Goal: Use online tool/utility: Utilize a website feature to perform a specific function

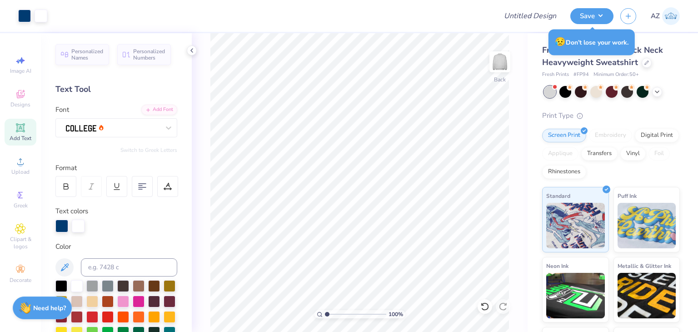
scroll to position [33, 0]
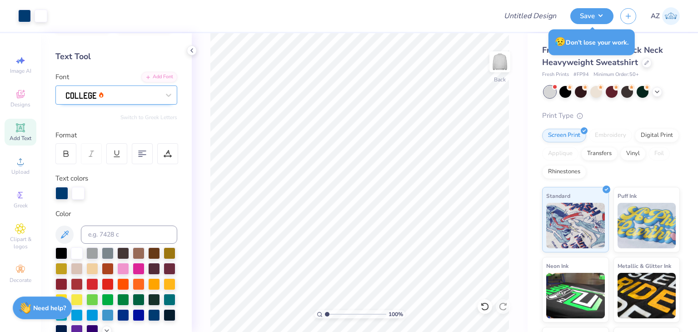
click at [105, 98] on div at bounding box center [112, 95] width 95 height 14
click at [17, 97] on icon at bounding box center [20, 94] width 8 height 8
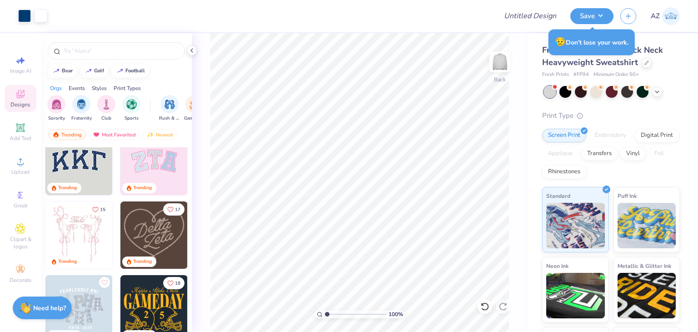
scroll to position [0, 0]
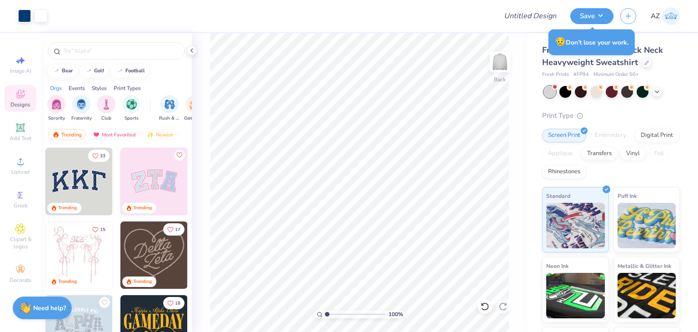
click at [80, 180] on img at bounding box center [78, 181] width 67 height 67
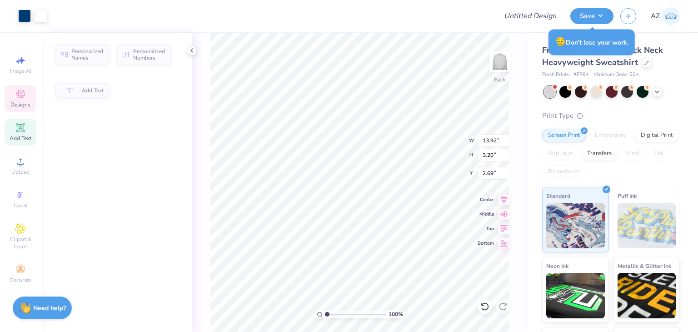
type input "13.92"
type input "3.20"
type input "2.69"
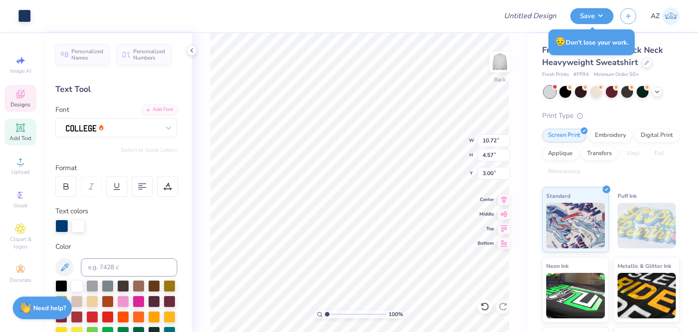
type input "3.00"
type input "10.91"
type input "4.79"
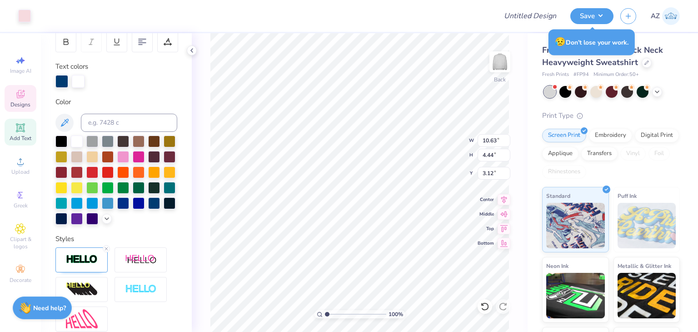
scroll to position [247, 0]
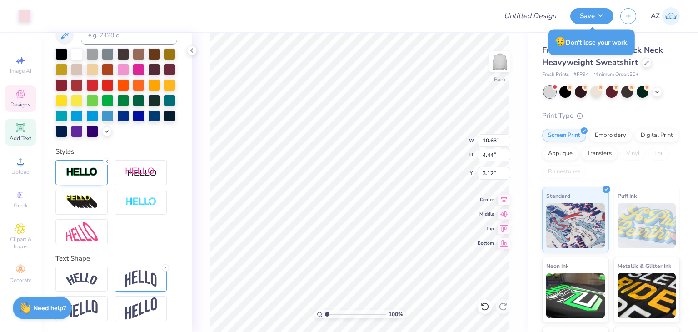
type input "10.72"
type input "4.57"
type input "3.00"
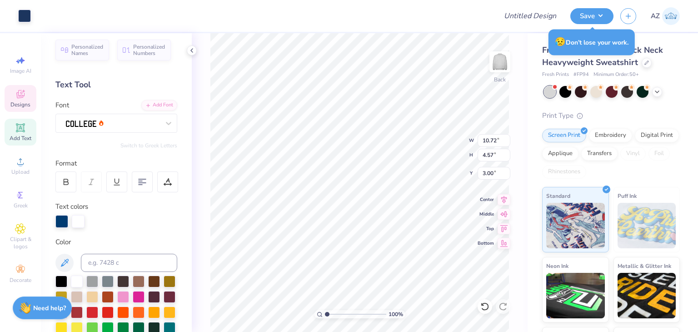
scroll to position [0, 0]
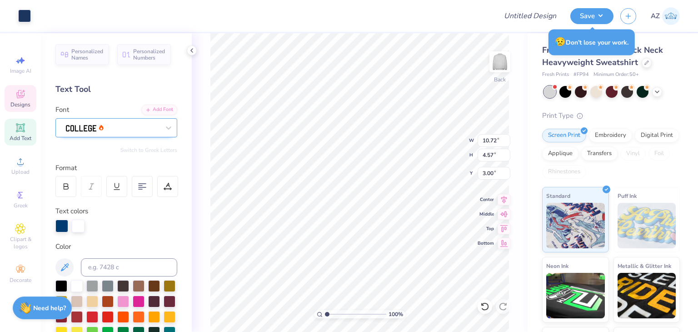
click at [137, 126] on div at bounding box center [112, 127] width 95 height 14
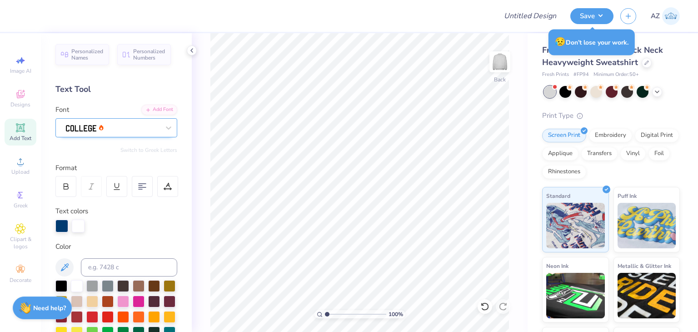
click at [89, 133] on div at bounding box center [113, 127] width 94 height 12
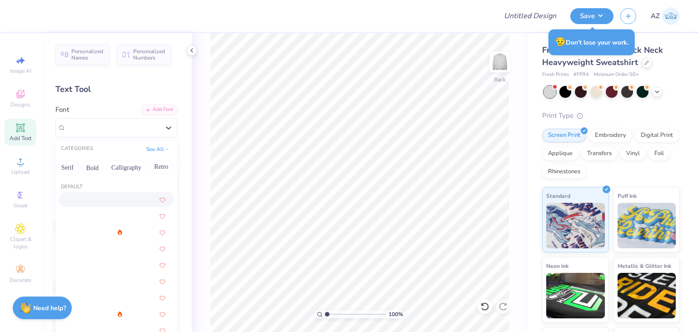
scroll to position [0, 114]
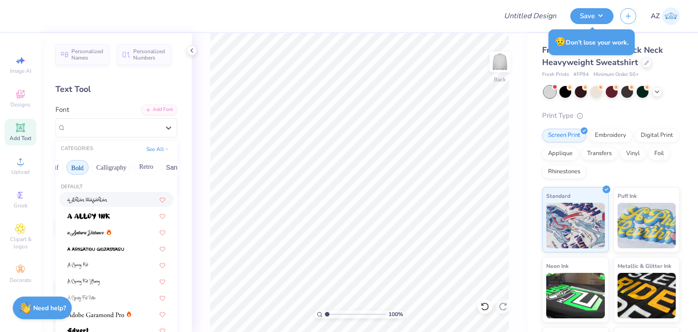
click at [74, 170] on button "Bold" at bounding box center [77, 167] width 22 height 15
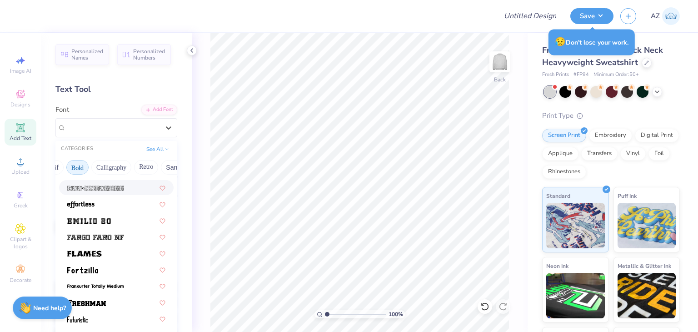
scroll to position [225, 0]
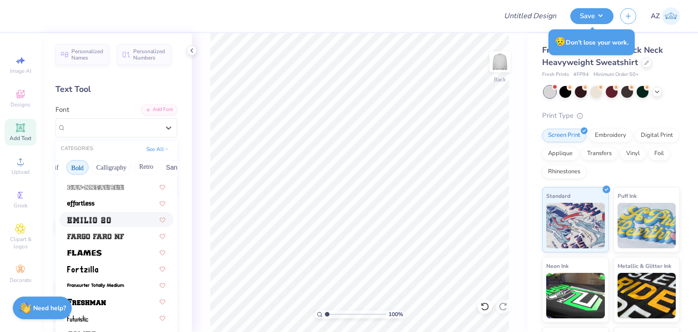
click at [102, 223] on span at bounding box center [89, 220] width 44 height 10
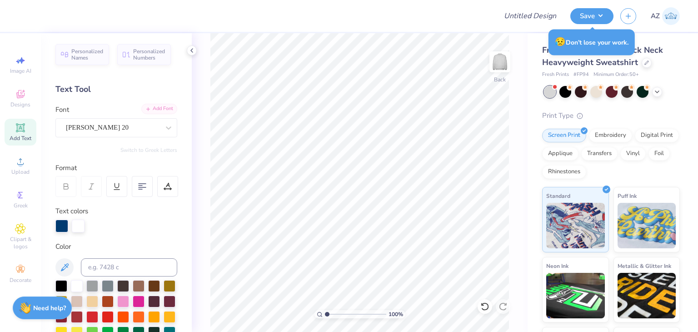
click at [144, 111] on div "Add Font" at bounding box center [159, 109] width 36 height 10
click at [15, 99] on icon at bounding box center [20, 94] width 11 height 11
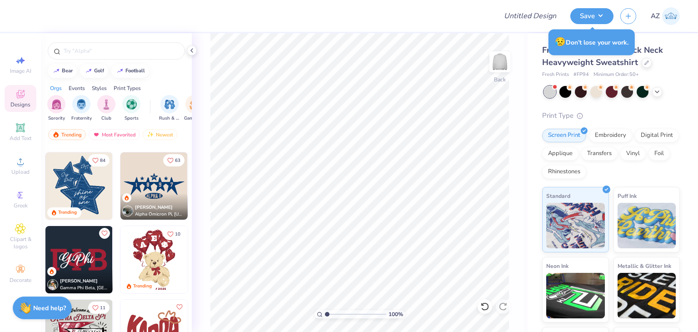
scroll to position [368, 0]
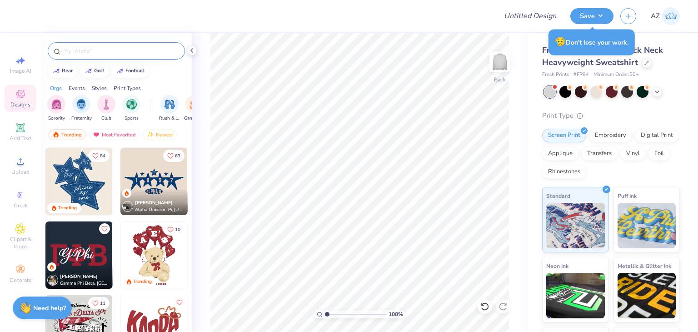
click at [83, 48] on input "text" at bounding box center [121, 50] width 116 height 9
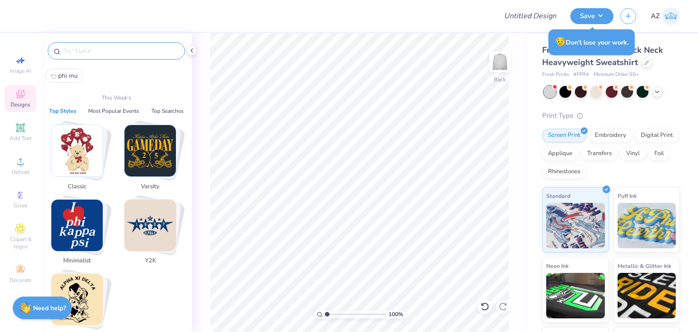
type input "["
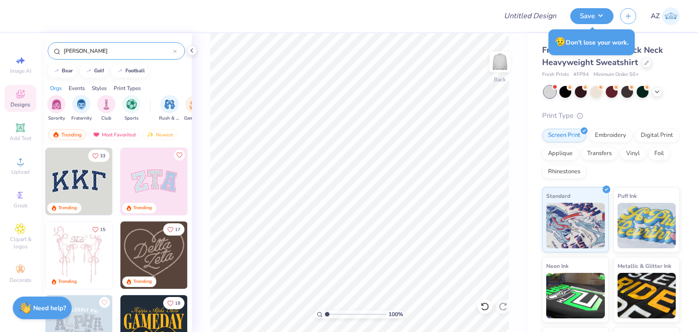
type input "[PERSON_NAME]"
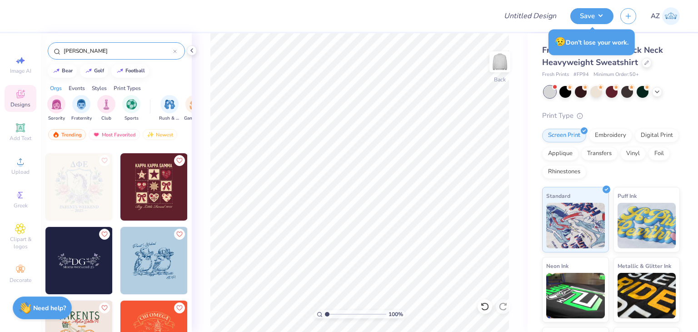
scroll to position [1323, 0]
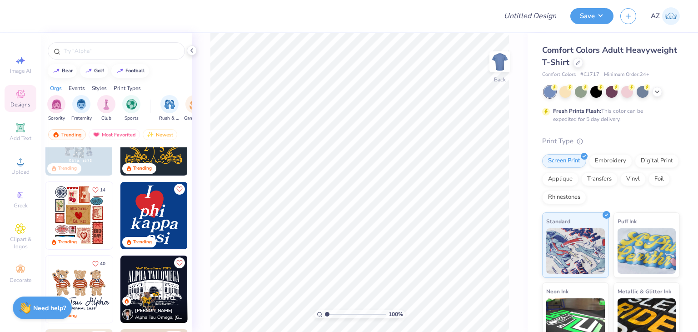
scroll to position [187, 0]
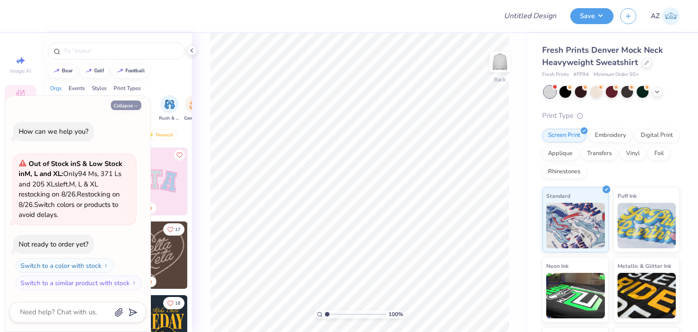
click at [129, 105] on button "Collapse" at bounding box center [126, 105] width 30 height 10
type textarea "x"
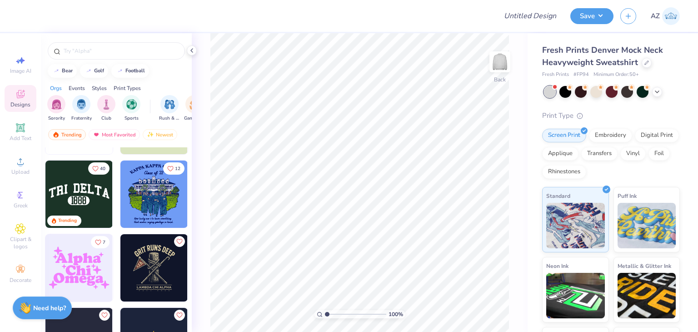
scroll to position [3005, 0]
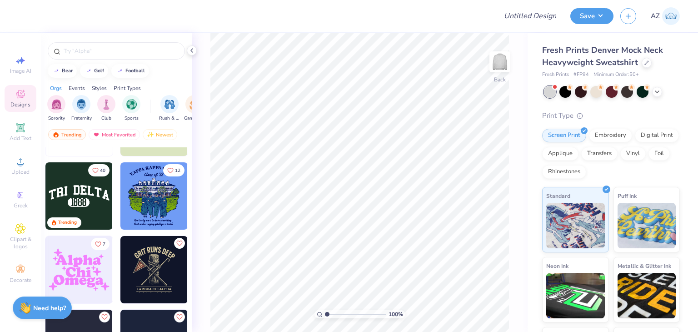
click at [74, 191] on img at bounding box center [78, 195] width 67 height 67
type input "9.94"
type input "3.59"
type input "2.29"
type input "12.15"
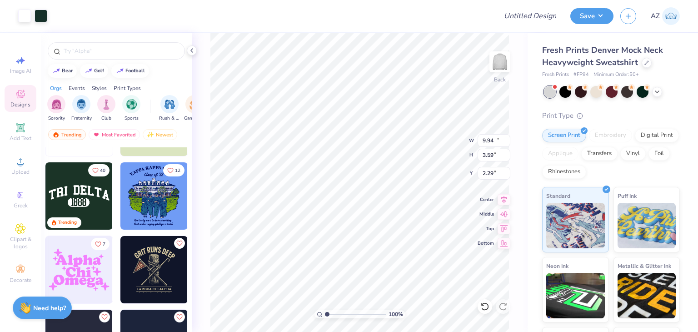
type input "4.39"
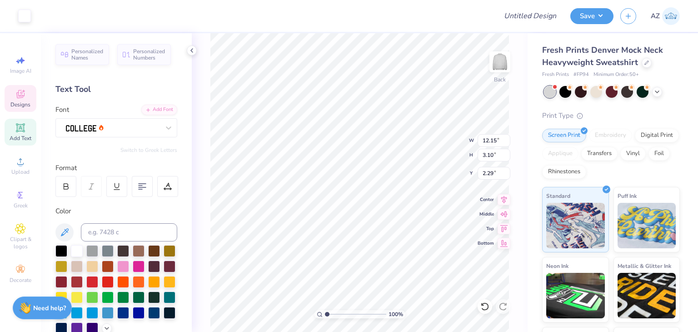
scroll to position [7, 1]
type textarea "Be Bold"
type textarea "Newman Bold"
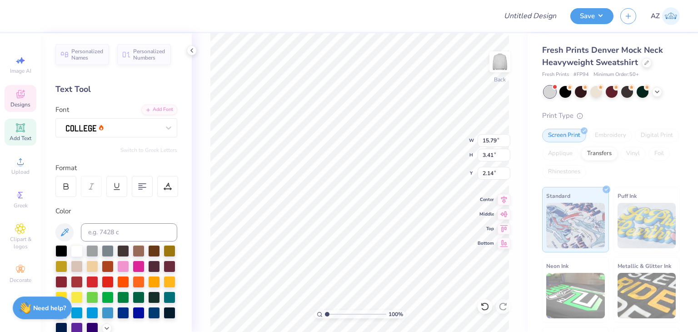
type textarea "Newman"
